Goal: Find specific page/section: Find specific page/section

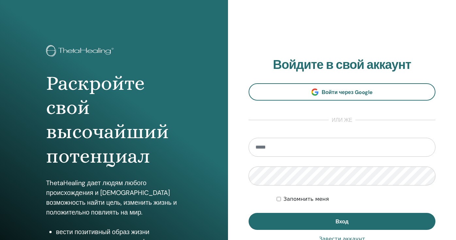
click at [272, 149] on input "email" at bounding box center [342, 147] width 187 height 19
type input "**********"
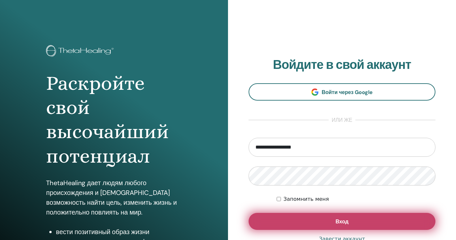
click at [315, 227] on button "Вход" at bounding box center [342, 221] width 187 height 17
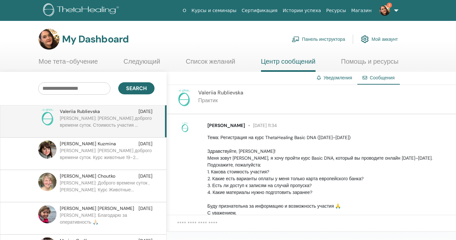
click at [394, 11] on link "3" at bounding box center [387, 10] width 27 height 21
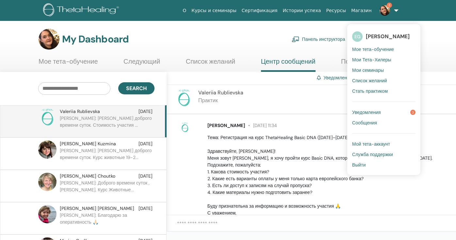
scroll to position [108, 0]
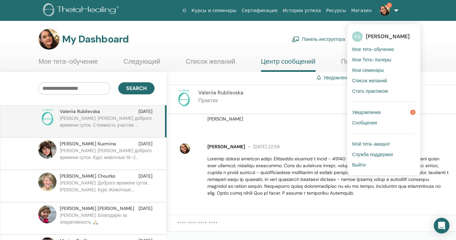
click at [368, 112] on span "Уведомления" at bounding box center [366, 112] width 29 height 6
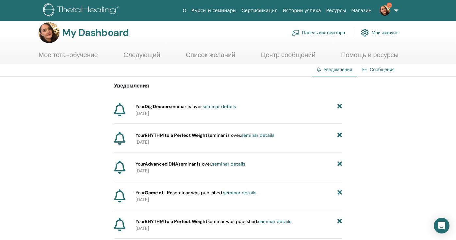
scroll to position [3, 0]
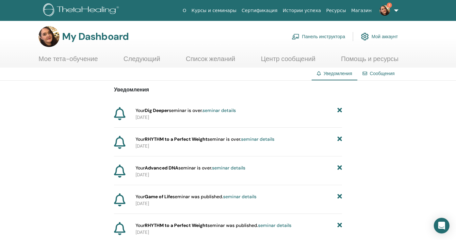
click at [322, 37] on link "Панель инструктора" at bounding box center [319, 36] width 54 height 14
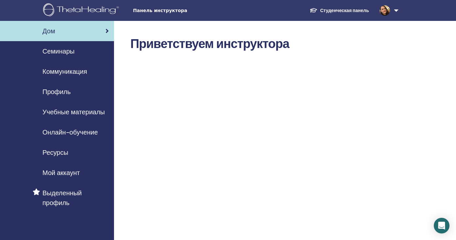
click at [67, 53] on span "Семинары" at bounding box center [58, 51] width 32 height 10
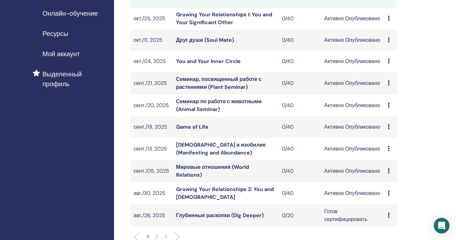
scroll to position [160, 0]
